Goal: Task Accomplishment & Management: Manage account settings

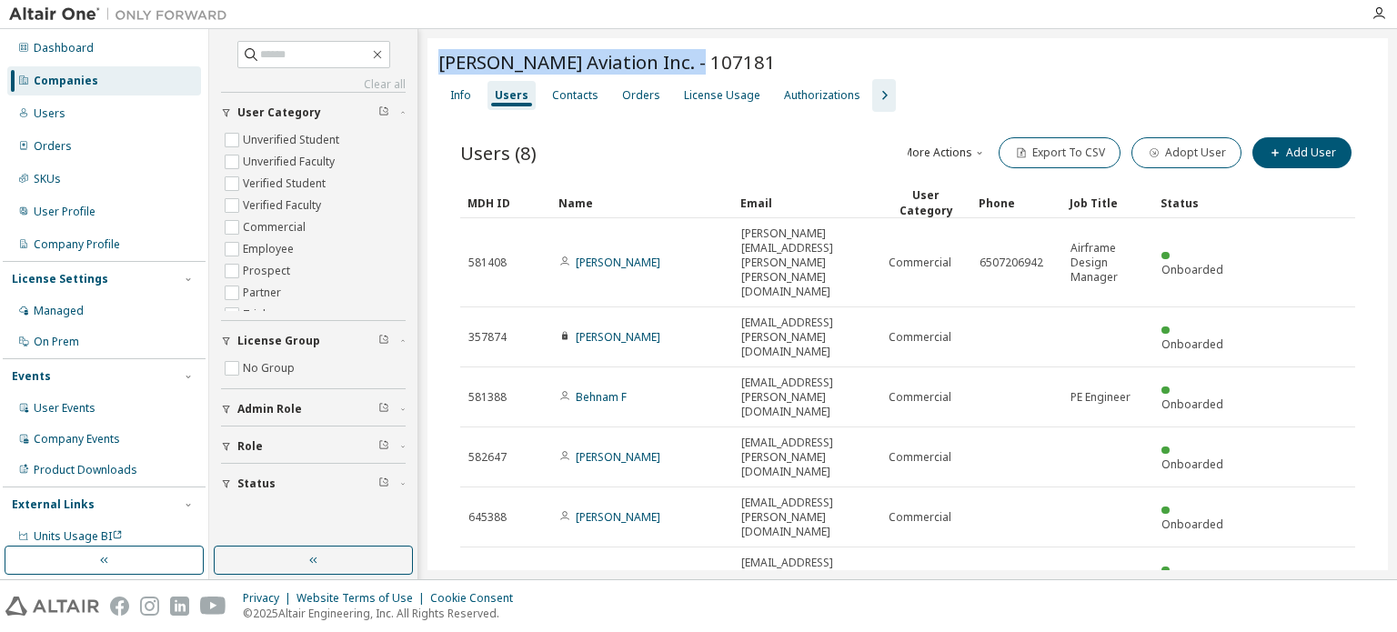
click at [75, 17] on img at bounding box center [122, 14] width 227 height 18
click at [1009, 166] on div "More Actions Import From CSV Export To CSV Adopt User Add User" at bounding box center [1132, 153] width 448 height 38
click at [939, 142] on button "More Actions" at bounding box center [944, 152] width 87 height 31
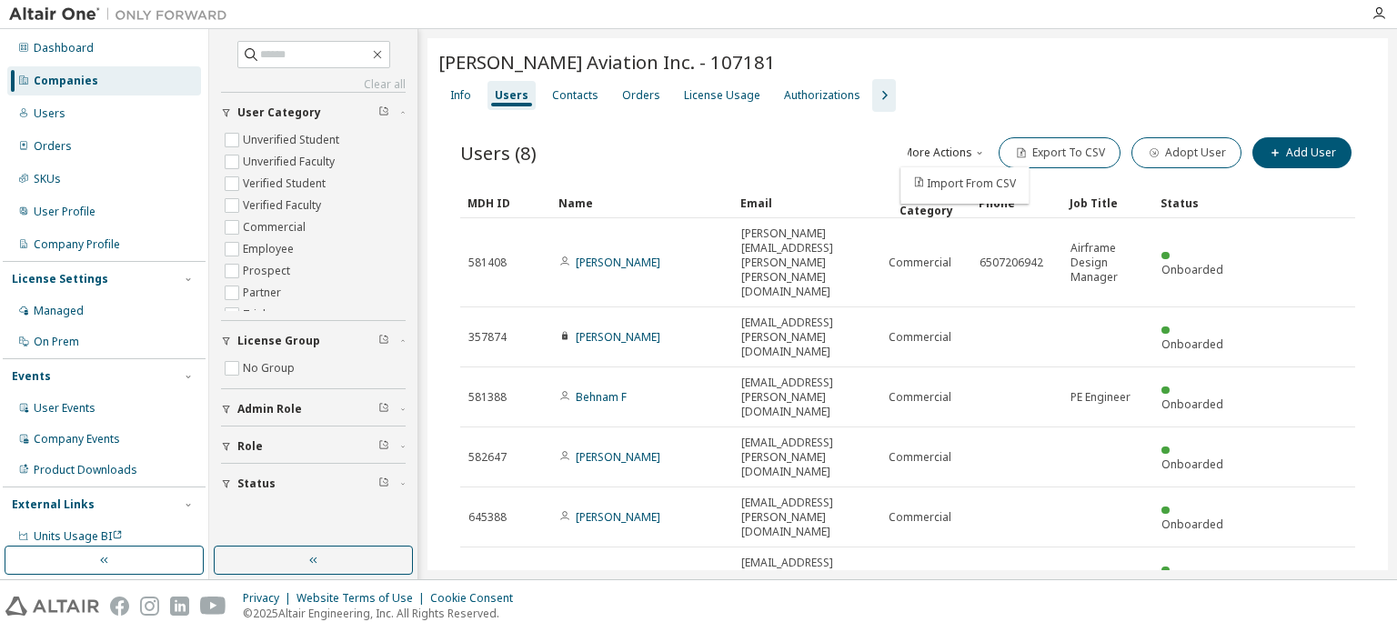
click at [939, 142] on button "More Actions" at bounding box center [944, 152] width 87 height 31
click at [875, 90] on icon "button" at bounding box center [884, 96] width 22 height 22
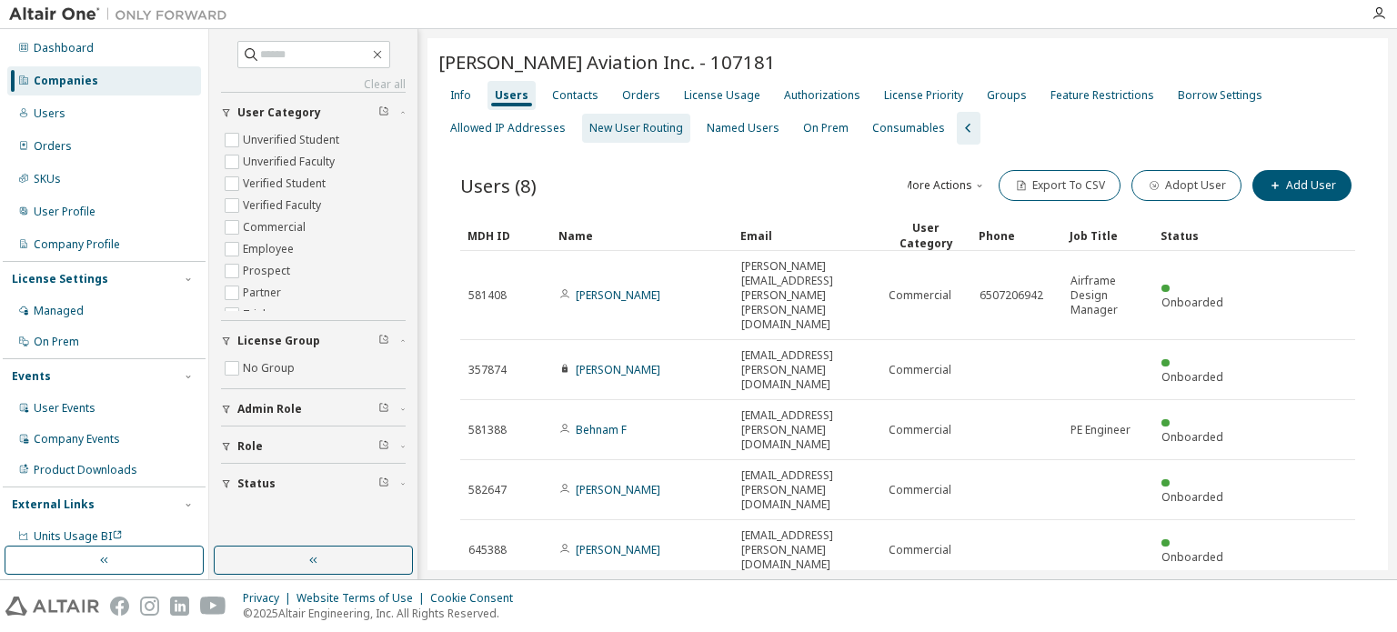
click at [619, 125] on div "New User Routing" at bounding box center [637, 128] width 94 height 15
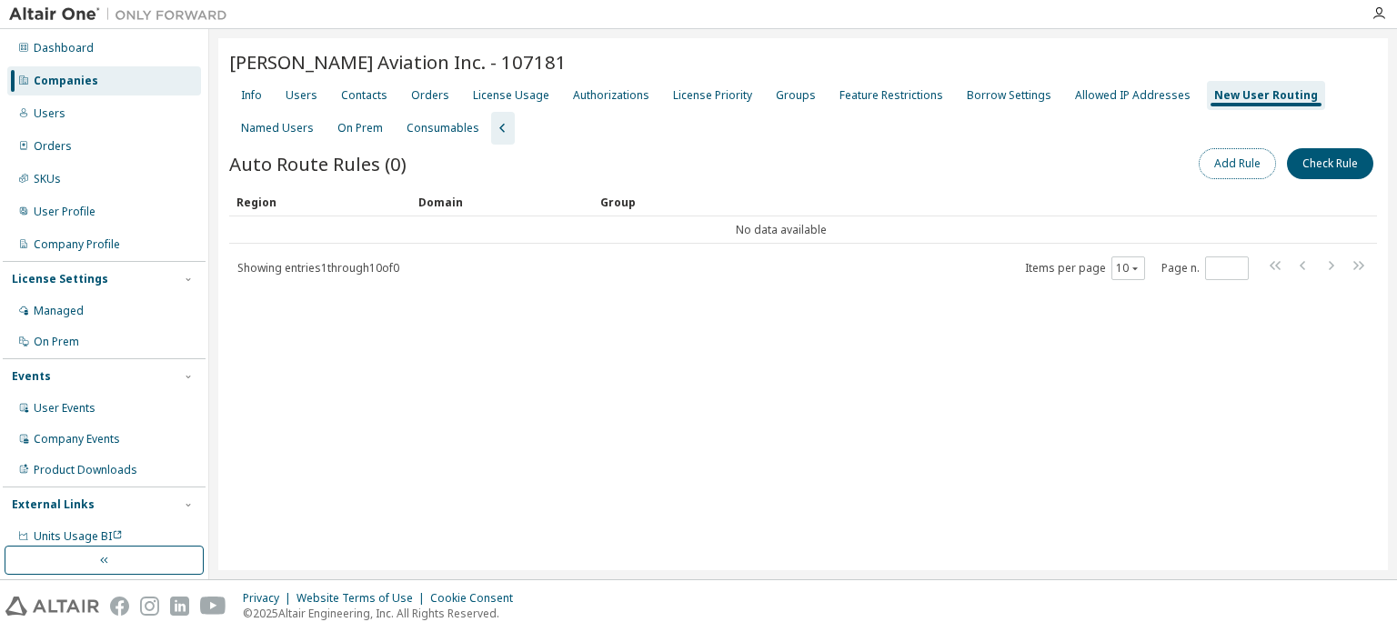
click at [1222, 161] on button "Add Rule" at bounding box center [1237, 163] width 77 height 31
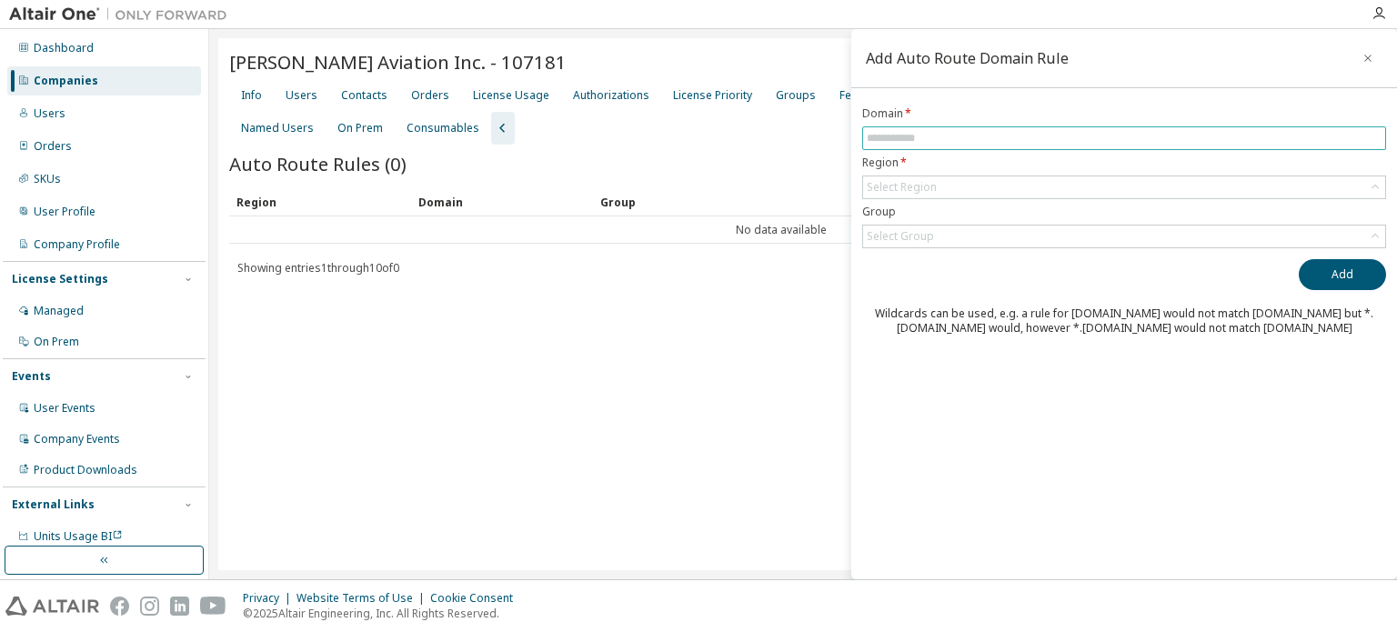
click at [1001, 132] on input "text" at bounding box center [1124, 138] width 515 height 15
type input "*"
type input "**********"
click at [1334, 262] on button "Add" at bounding box center [1342, 274] width 87 height 31
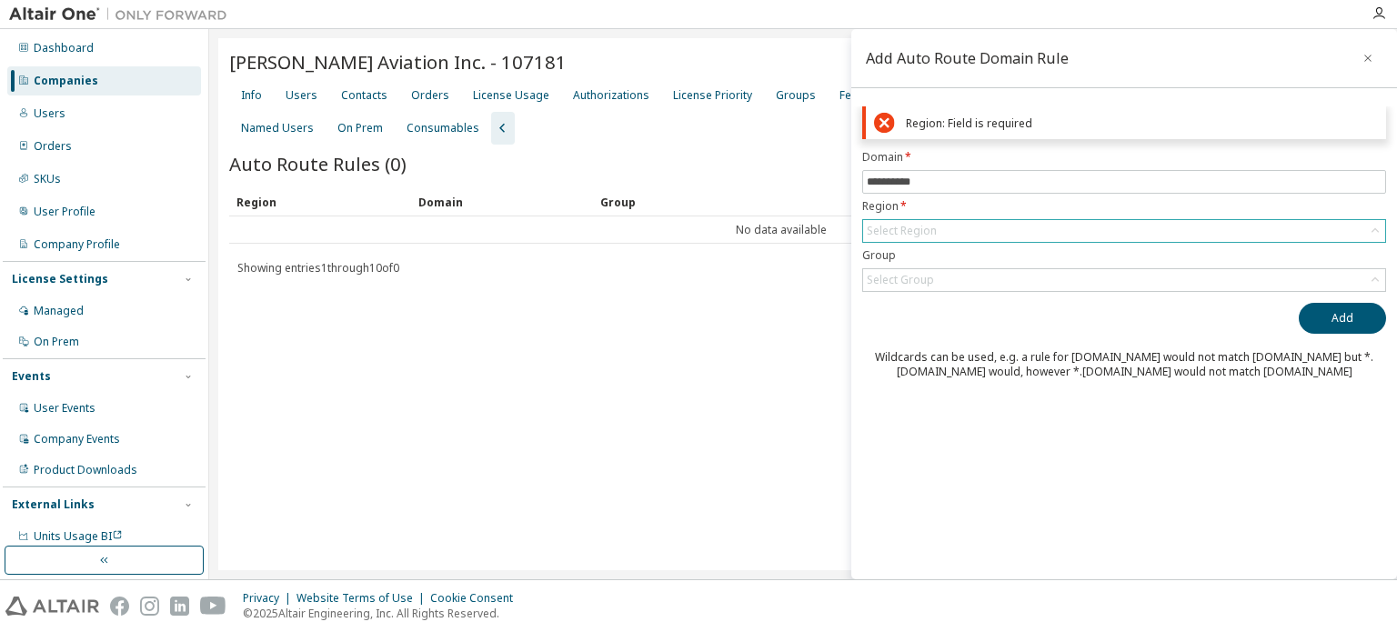
click at [894, 221] on div "Select Region" at bounding box center [902, 231] width 76 height 20
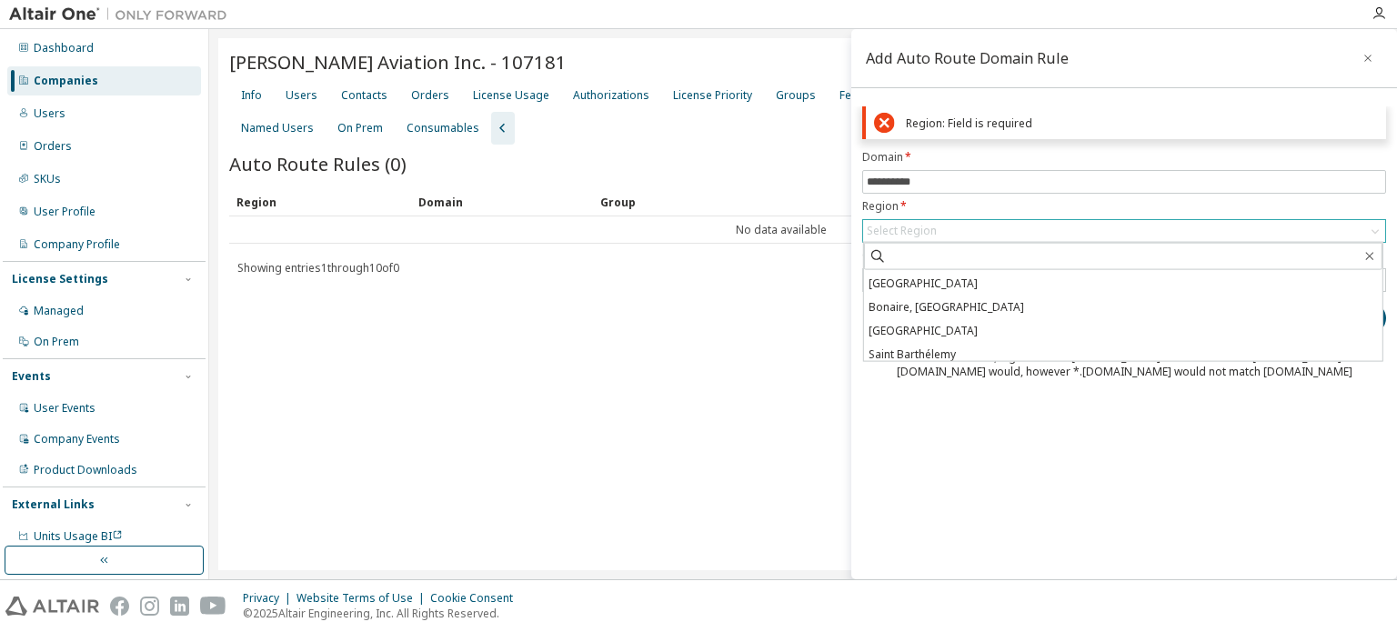
scroll to position [2002, 0]
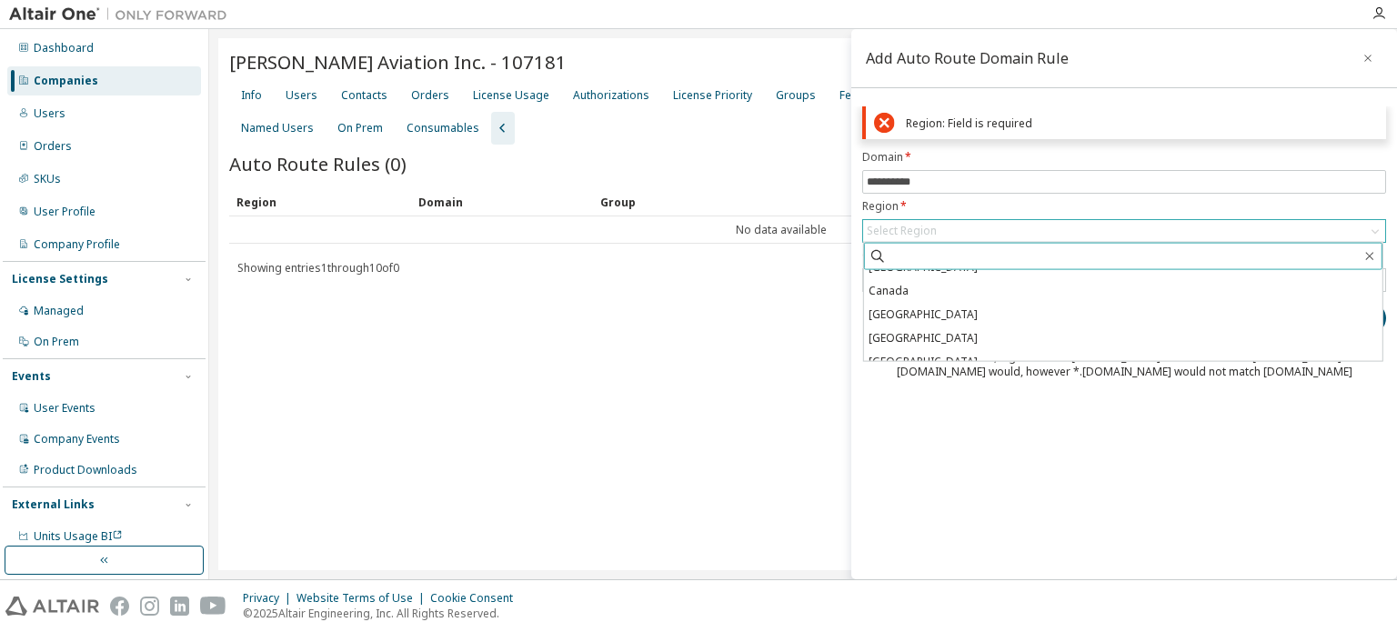
click at [935, 261] on input "text" at bounding box center [1124, 256] width 475 height 18
type input "******"
click at [1299, 303] on button "Add" at bounding box center [1342, 318] width 87 height 31
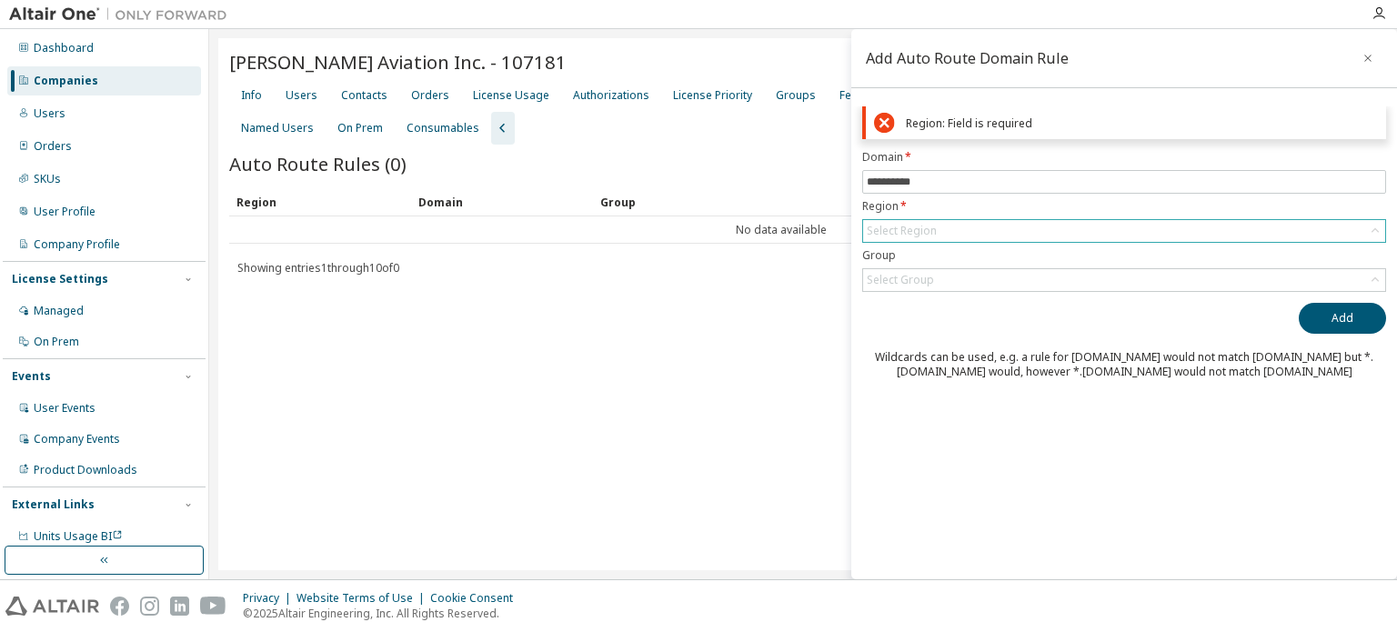
click at [943, 223] on div "Select Region" at bounding box center [1124, 231] width 522 height 22
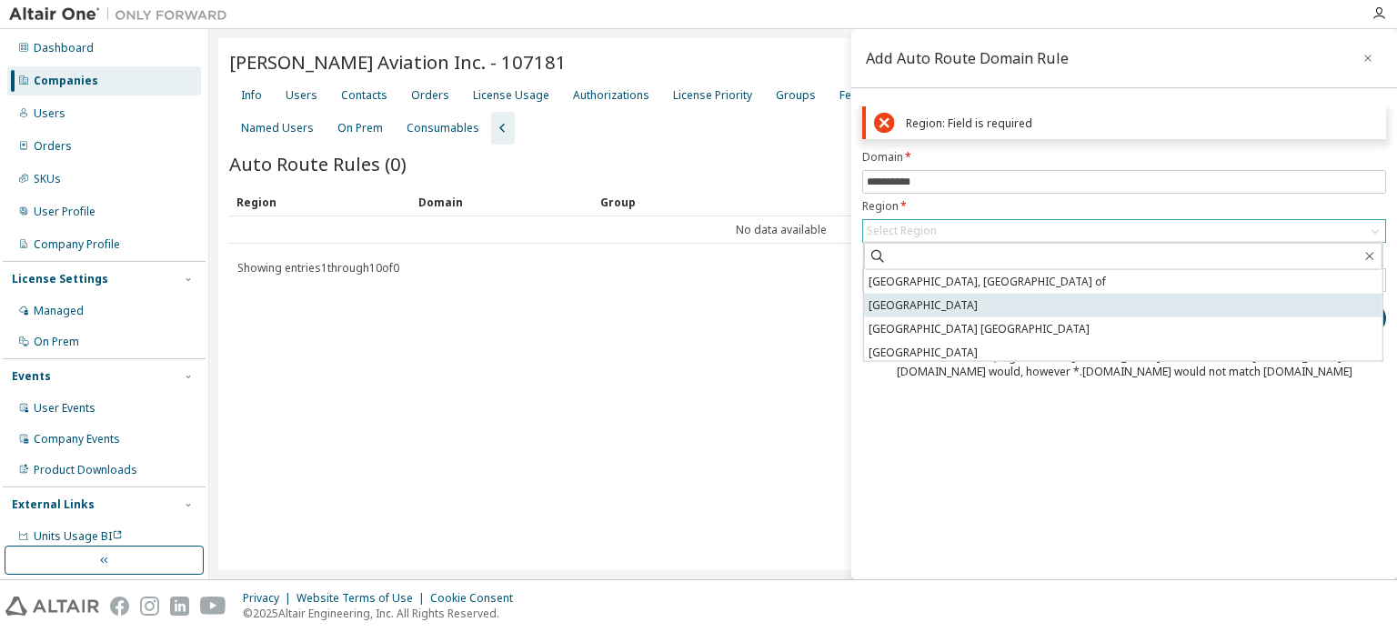
click at [975, 308] on li "[GEOGRAPHIC_DATA]" at bounding box center [1123, 306] width 519 height 24
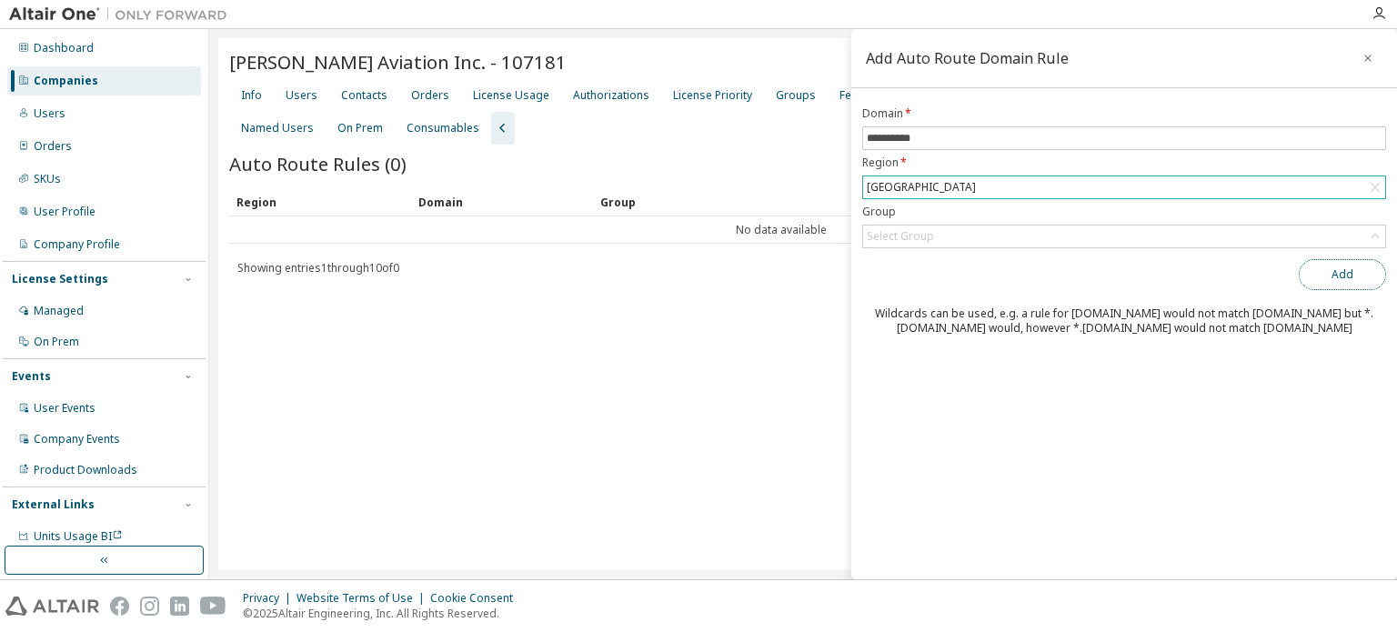
click at [1344, 272] on button "Add" at bounding box center [1342, 274] width 87 height 31
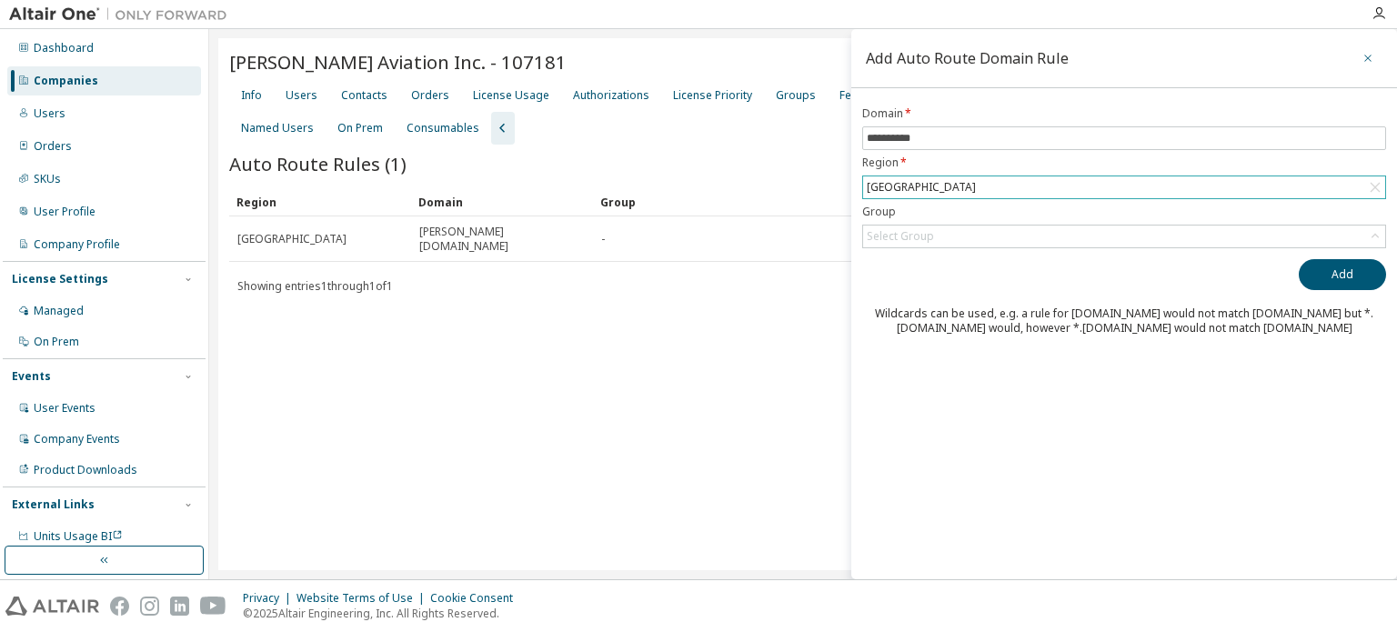
click at [1366, 55] on icon "button" at bounding box center [1368, 58] width 7 height 7
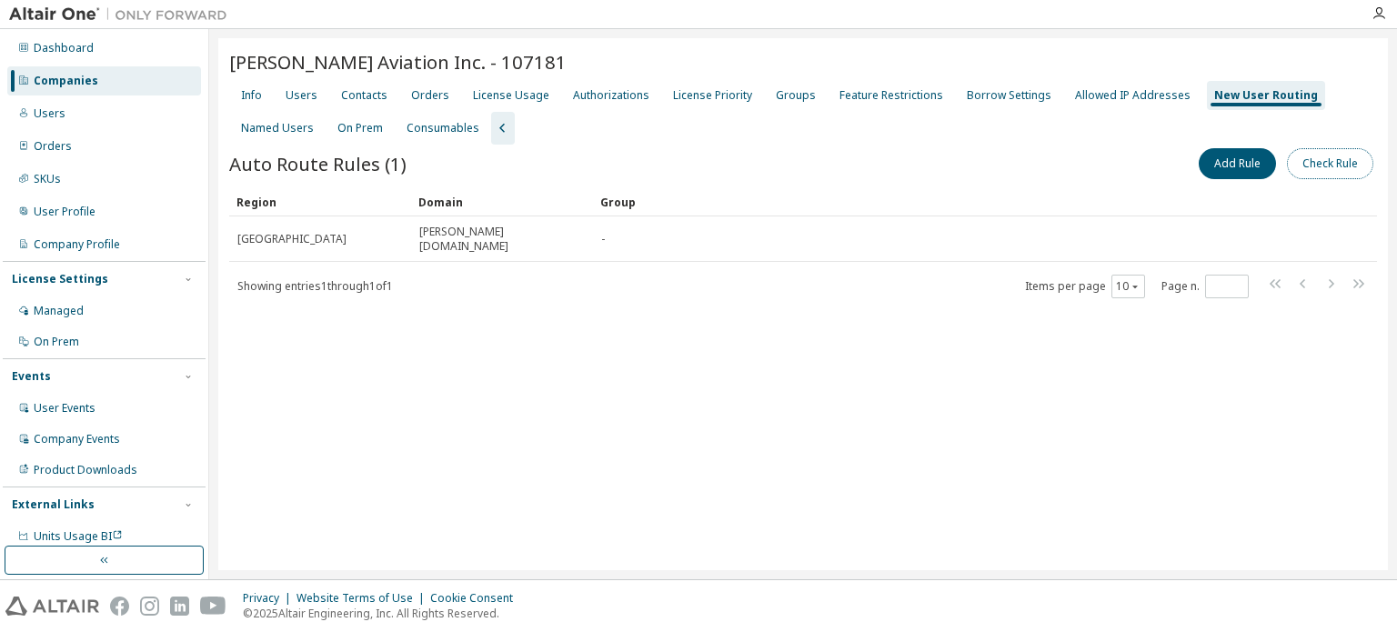
click at [1303, 156] on button "Check Rule" at bounding box center [1330, 163] width 86 height 31
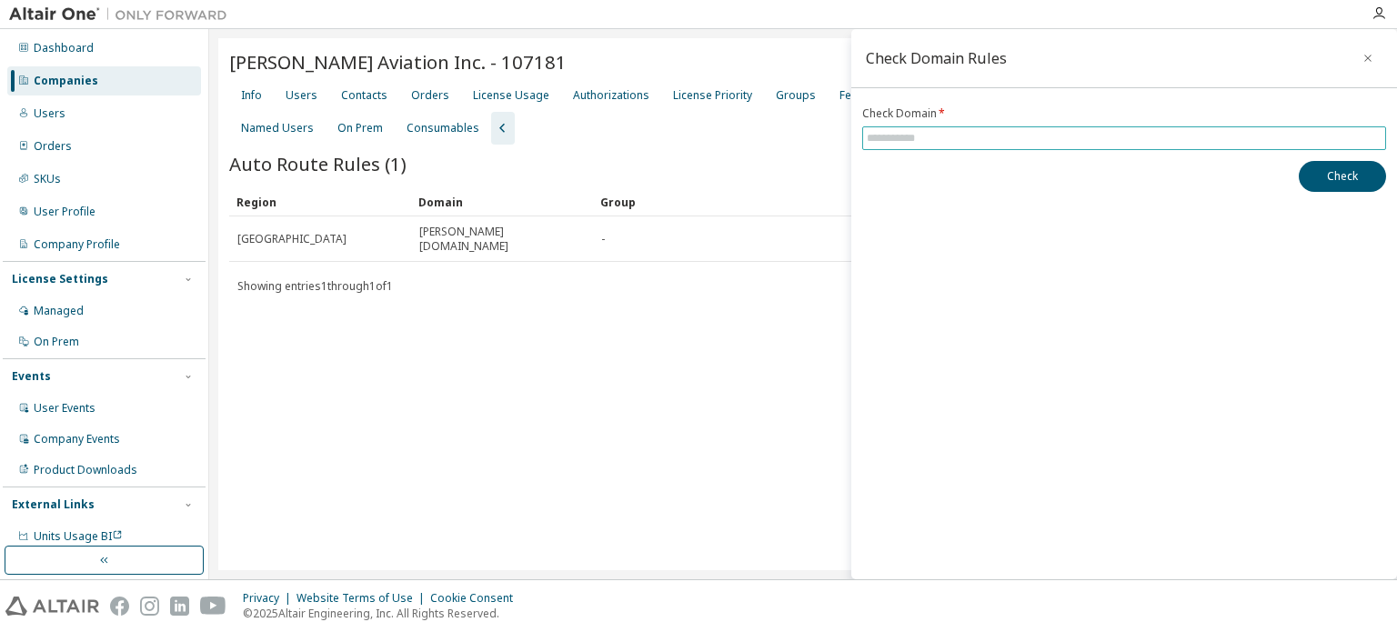
click at [999, 139] on input "text" at bounding box center [1124, 138] width 515 height 15
click at [1368, 65] on icon "button" at bounding box center [1368, 58] width 13 height 15
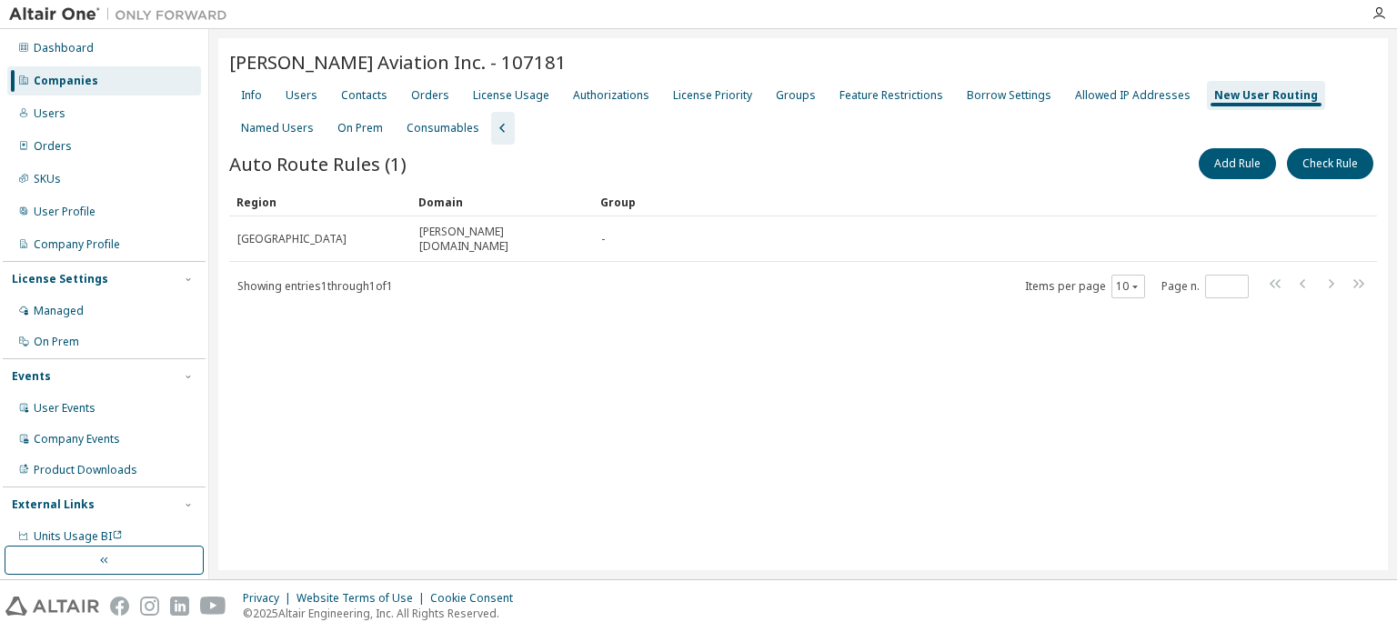
click at [492, 124] on icon "button" at bounding box center [503, 128] width 22 height 22
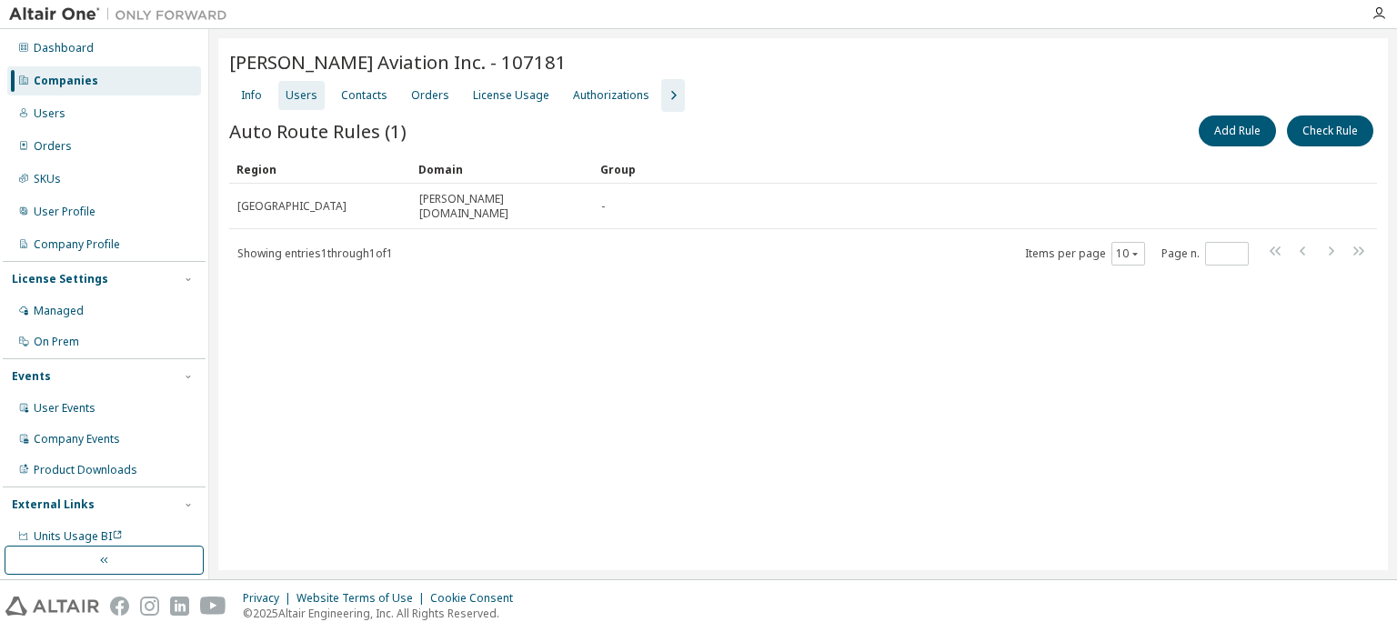
click at [299, 91] on div "Users" at bounding box center [302, 95] width 32 height 15
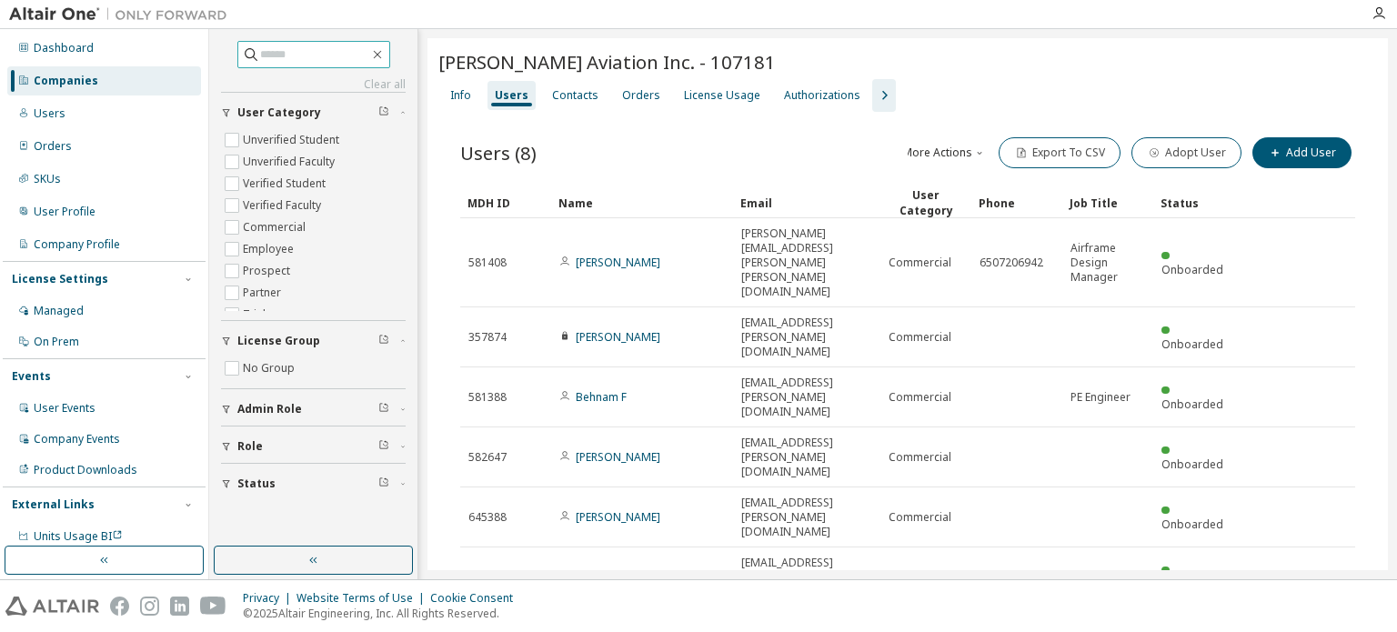
click at [308, 57] on input "text" at bounding box center [314, 54] width 109 height 18
type input "******"
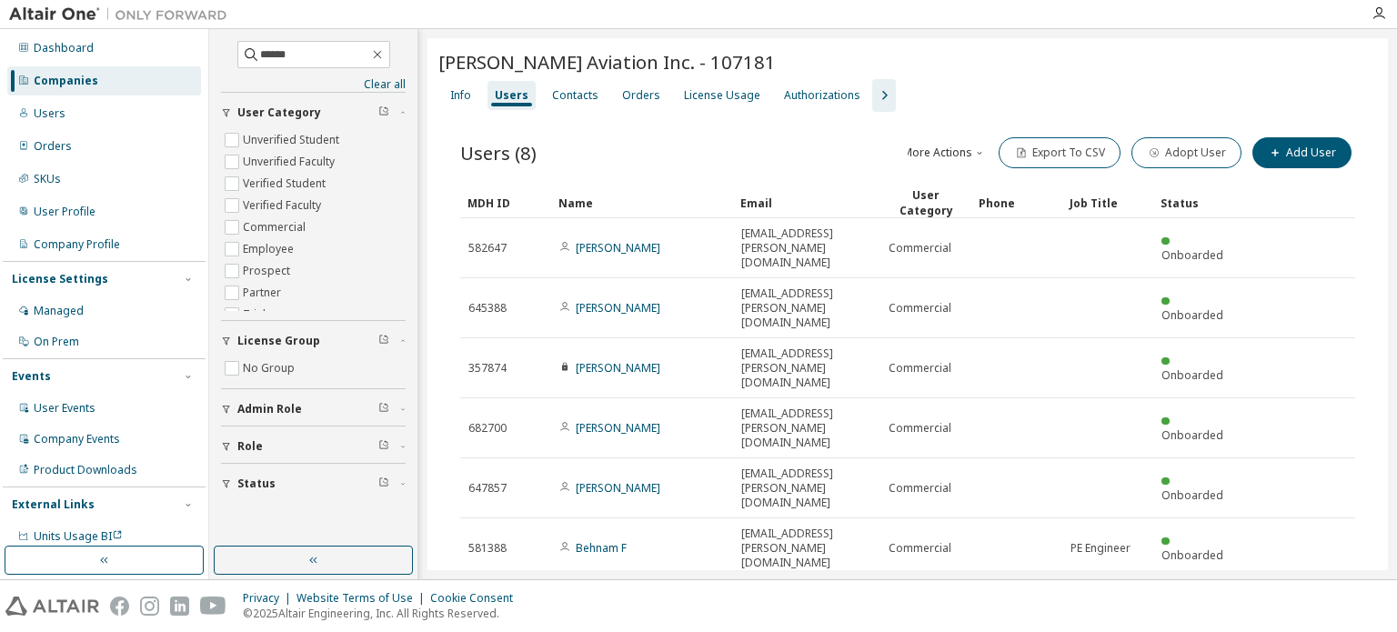
click at [691, 540] on div "Users (8) More Actions Import From CSV Export To CSV Adopt User Add User Clear …" at bounding box center [908, 462] width 939 height 701
click at [66, 78] on div "Companies" at bounding box center [66, 81] width 65 height 15
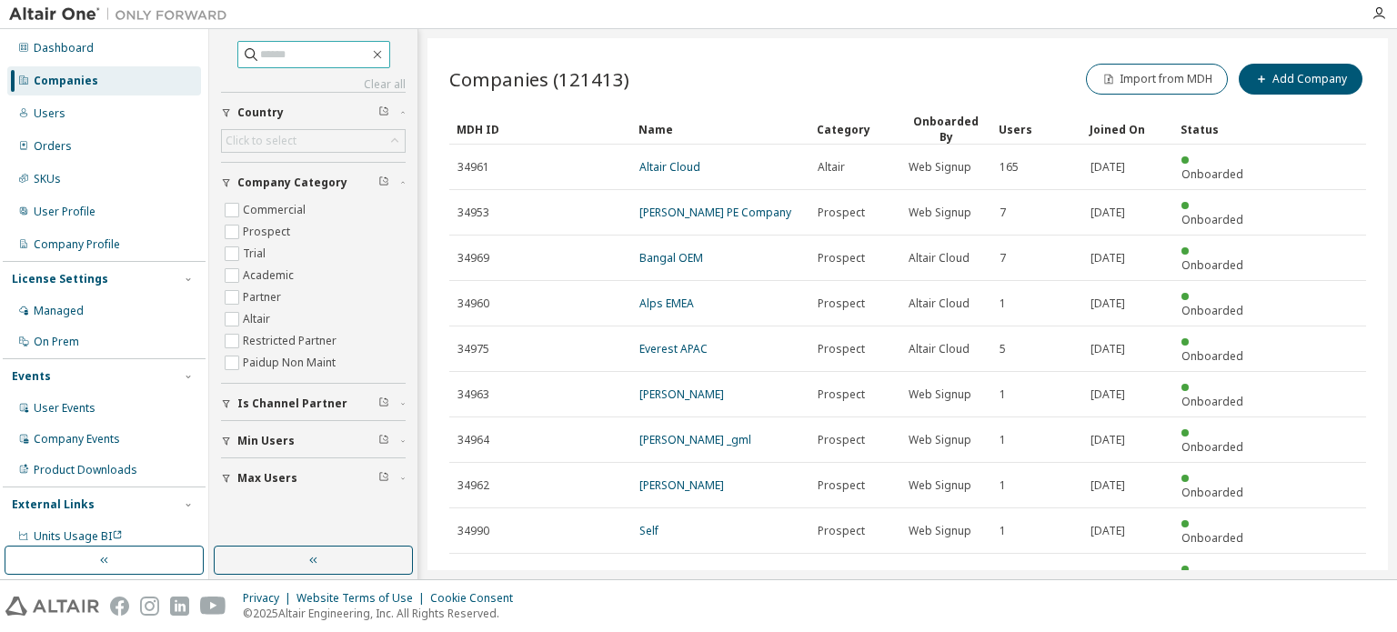
click at [307, 54] on input "text" at bounding box center [314, 54] width 109 height 18
type input "******"
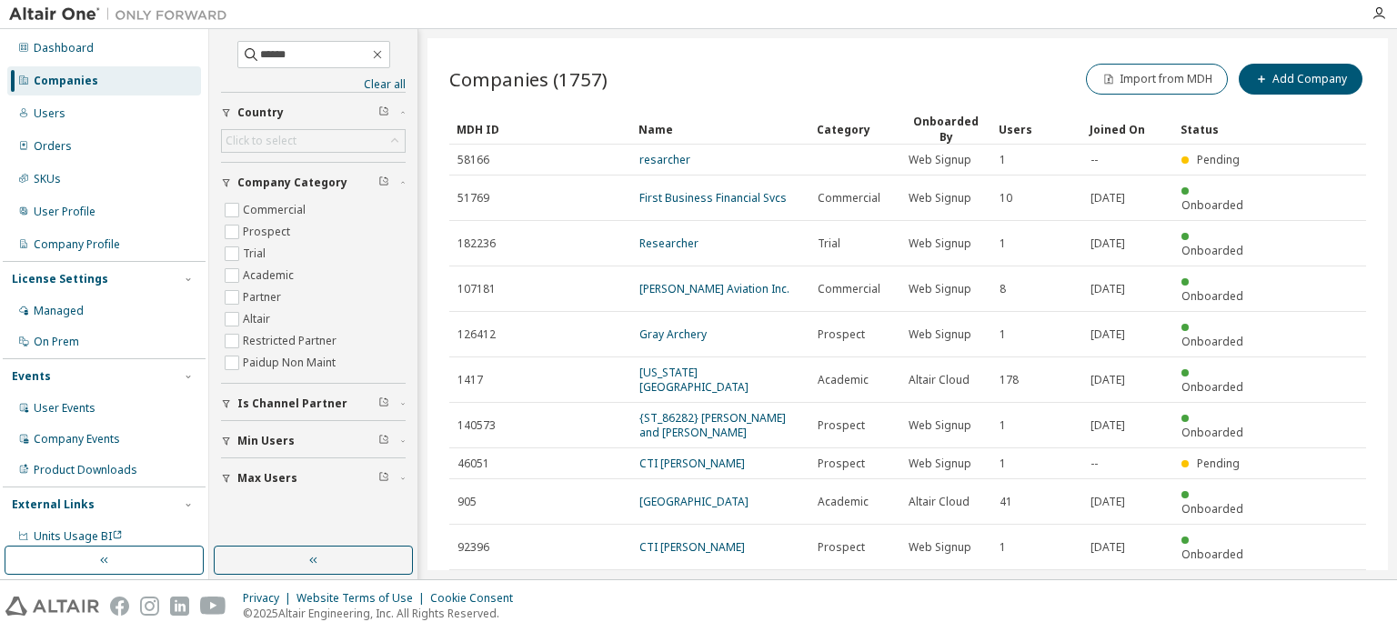
click at [1318, 581] on icon "button" at bounding box center [1320, 592] width 22 height 22
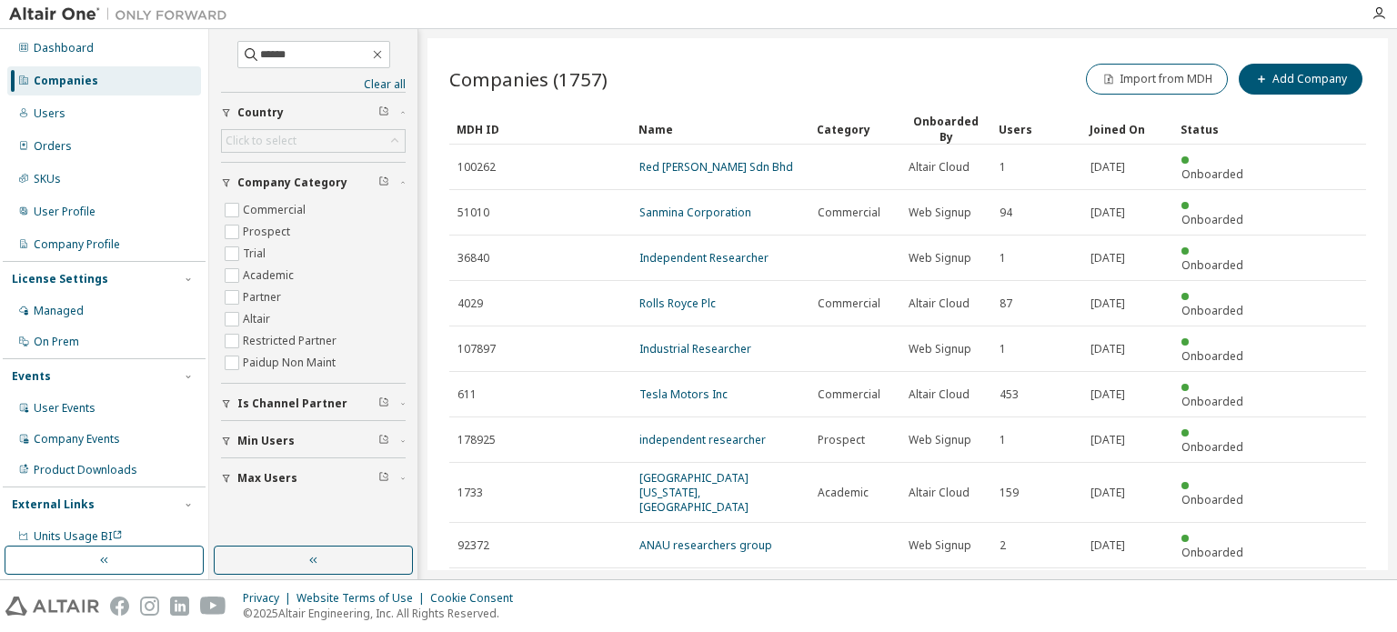
click at [1288, 625] on icon "button" at bounding box center [1293, 636] width 22 height 22
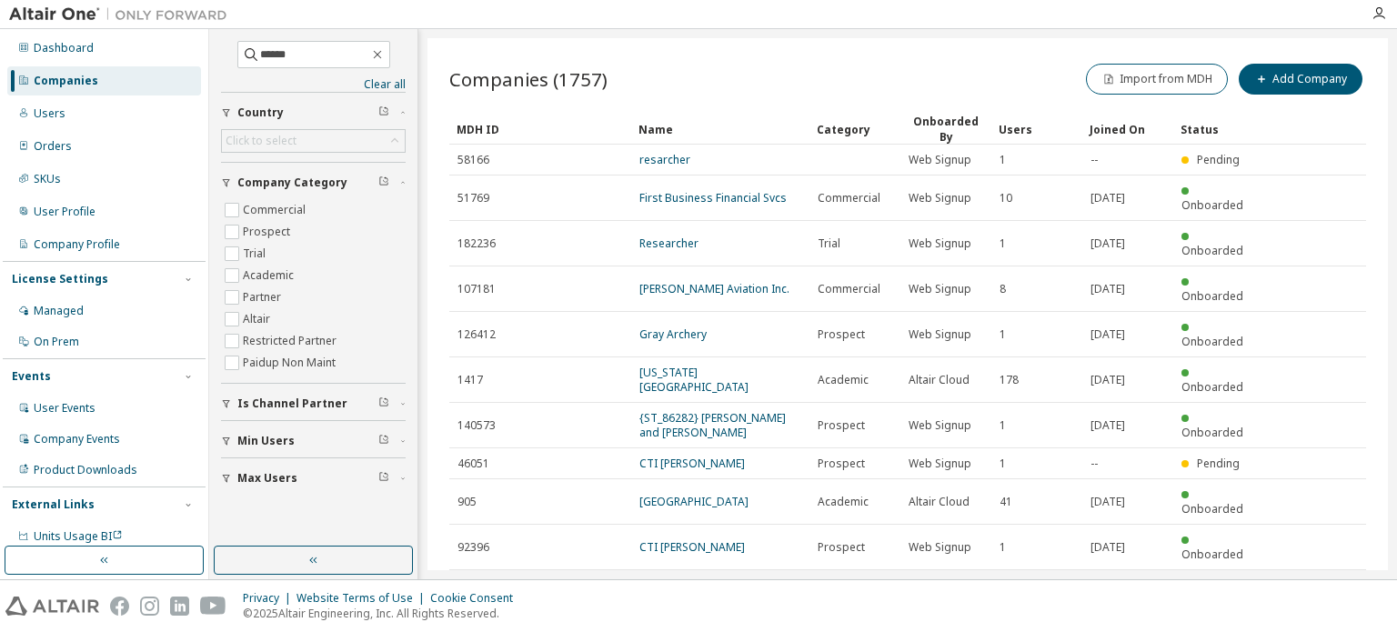
click at [1125, 594] on icon "button" at bounding box center [1124, 595] width 5 height 3
click at [1139, 565] on div "30" at bounding box center [1174, 573] width 146 height 22
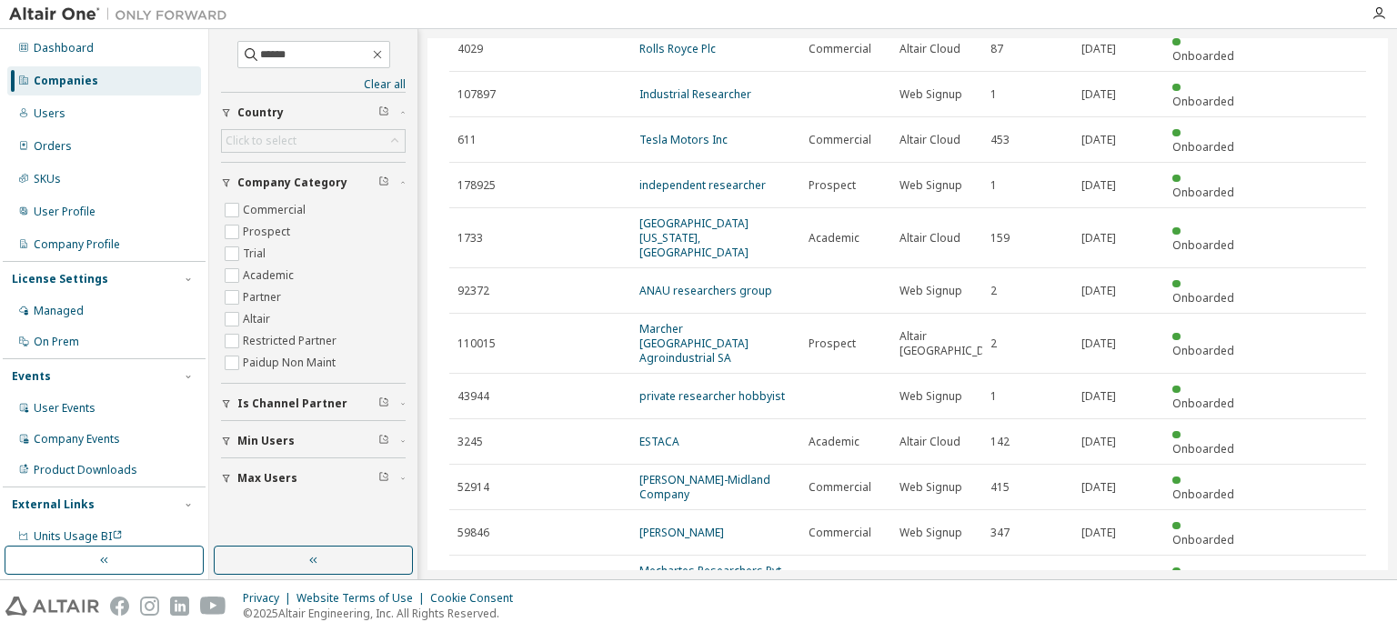
scroll to position [728, 0]
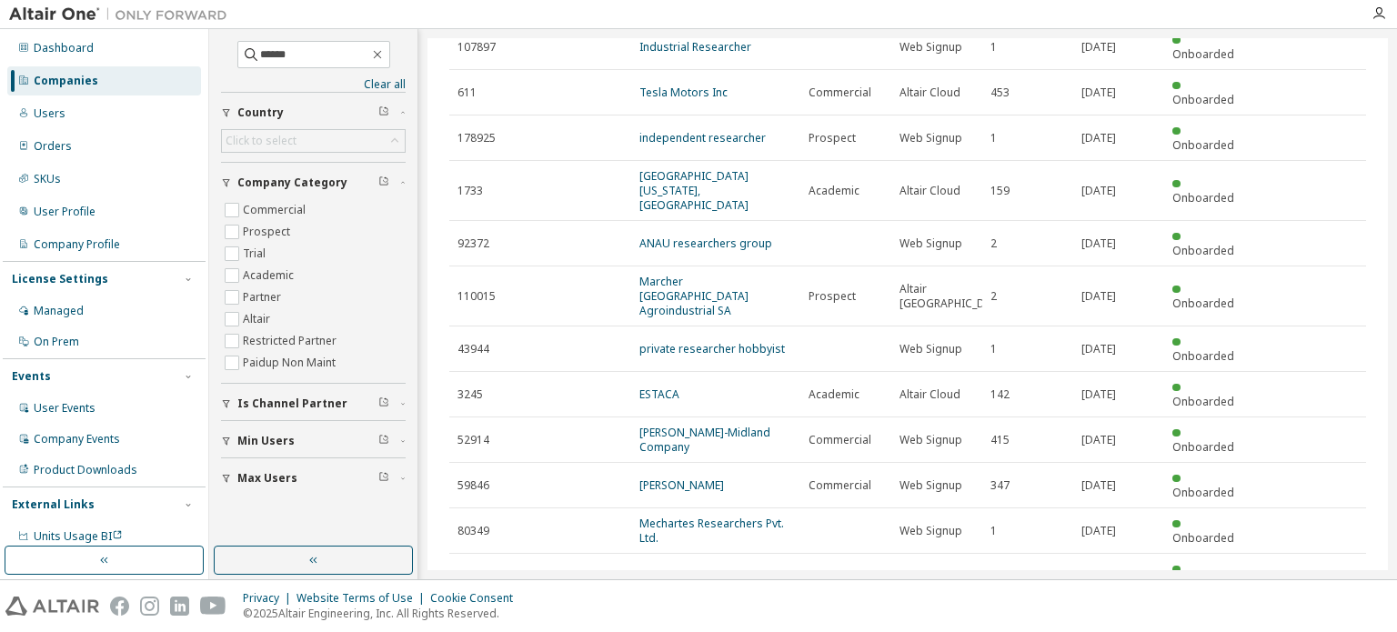
type input "*"
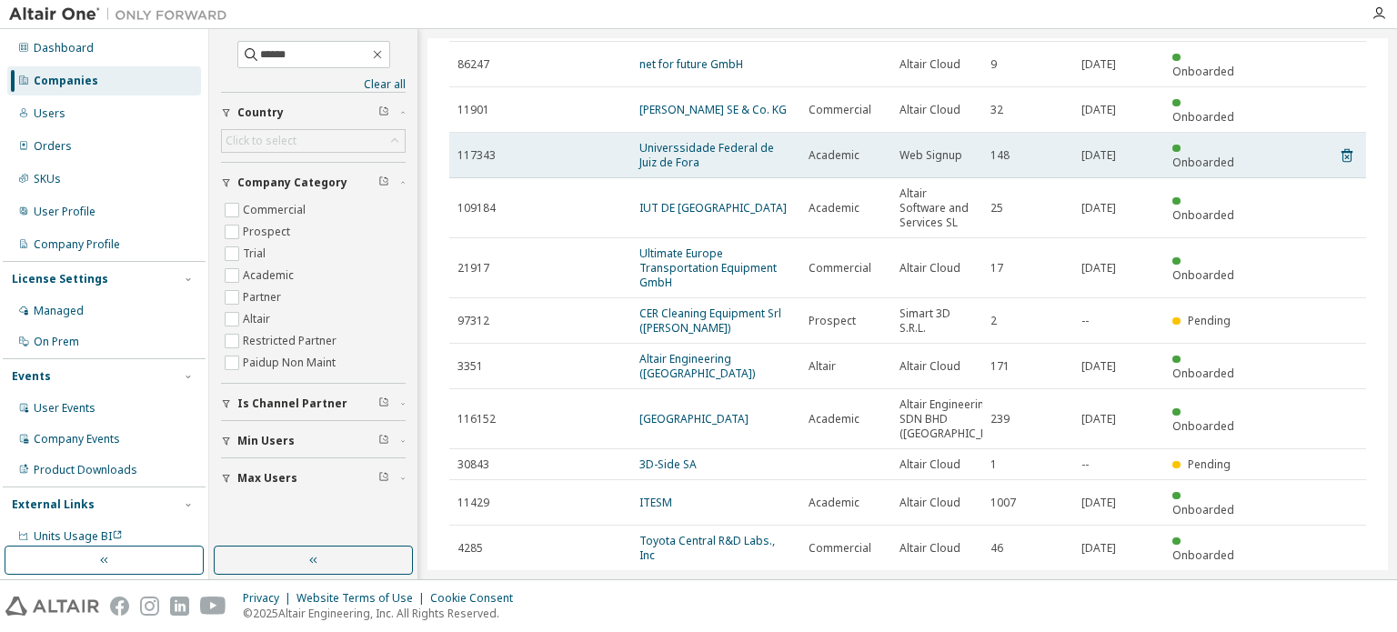
scroll to position [0, 0]
